Goal: Information Seeking & Learning: Learn about a topic

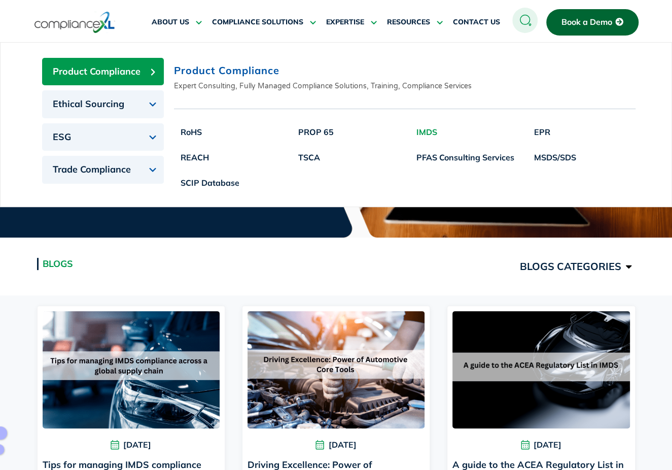
click at [427, 130] on link "IMDS" at bounding box center [465, 131] width 111 height 25
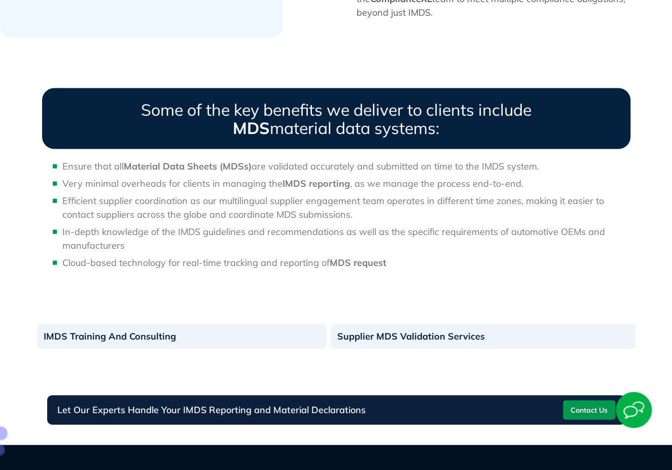
scroll to position [1189, 0]
